Goal: Transaction & Acquisition: Purchase product/service

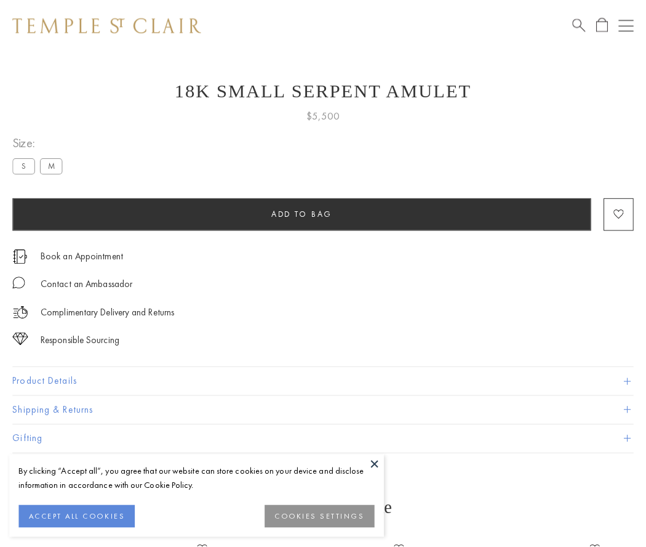
scroll to position [49, 0]
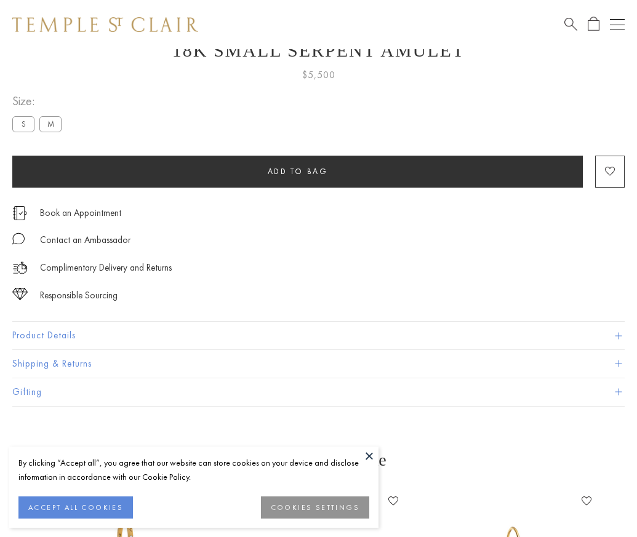
click at [297, 171] on span "Add to bag" at bounding box center [298, 171] width 60 height 10
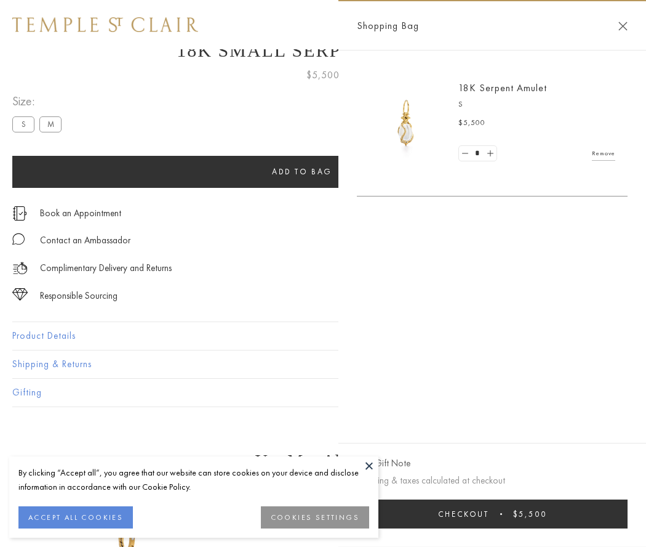
click at [492, 513] on button "Checkout $5,500" at bounding box center [492, 513] width 271 height 29
